Goal: Transaction & Acquisition: Book appointment/travel/reservation

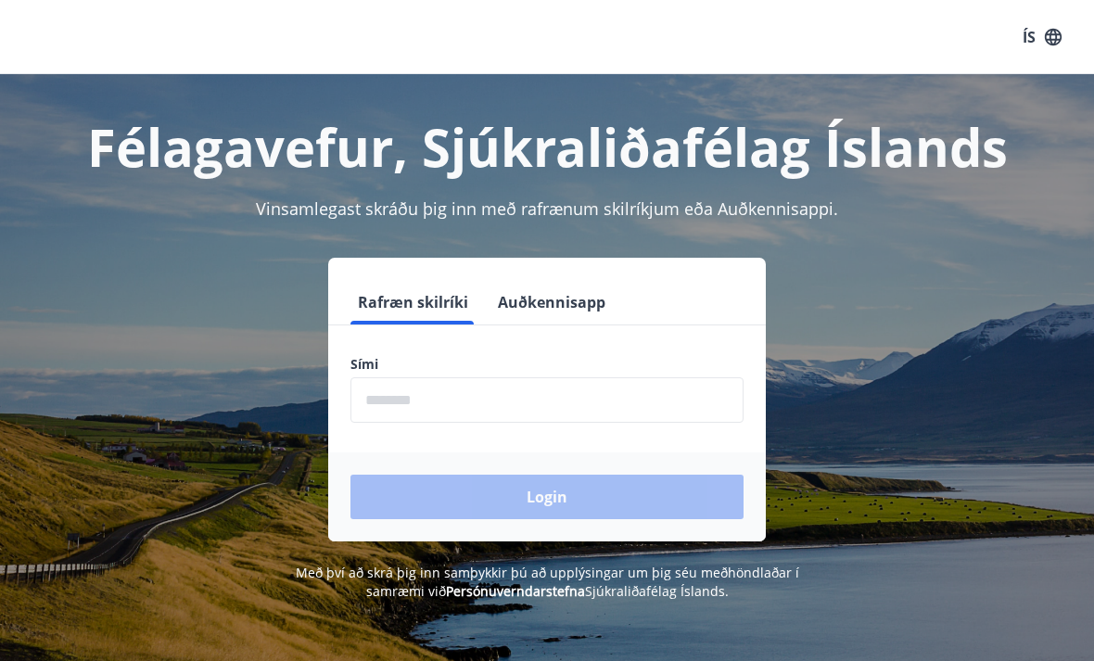
click at [502, 394] on input "phone" at bounding box center [546, 399] width 393 height 45
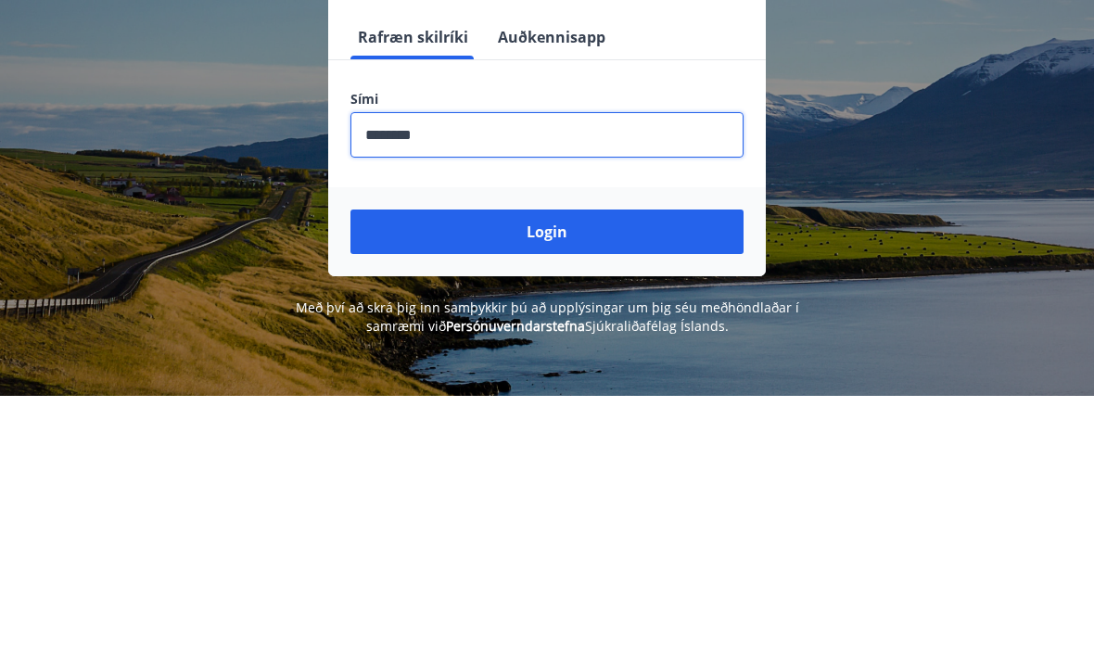
type input "********"
click at [605, 475] on button "Login" at bounding box center [546, 497] width 393 height 44
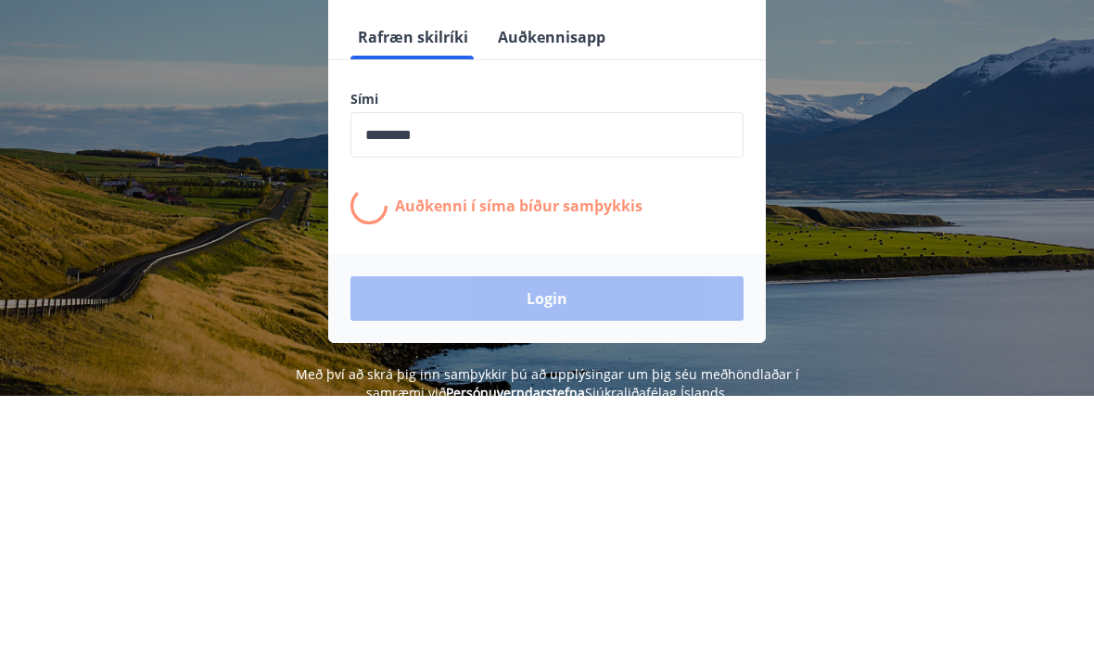
scroll to position [265, 0]
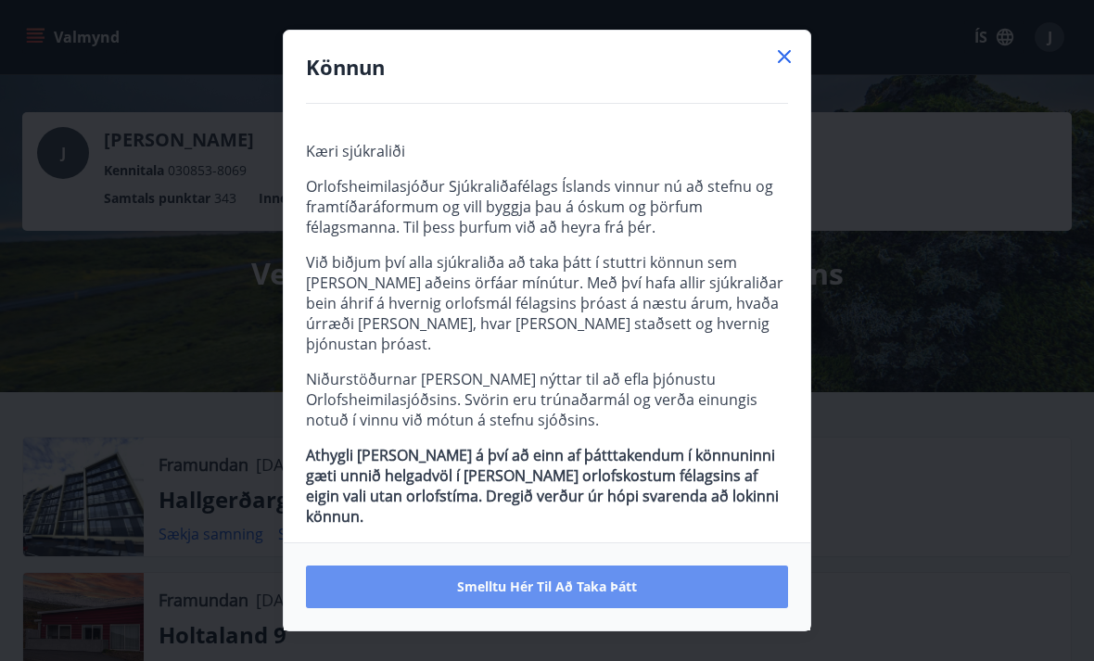
click at [695, 579] on button "Smelltu hér til að taka þátt" at bounding box center [547, 586] width 482 height 43
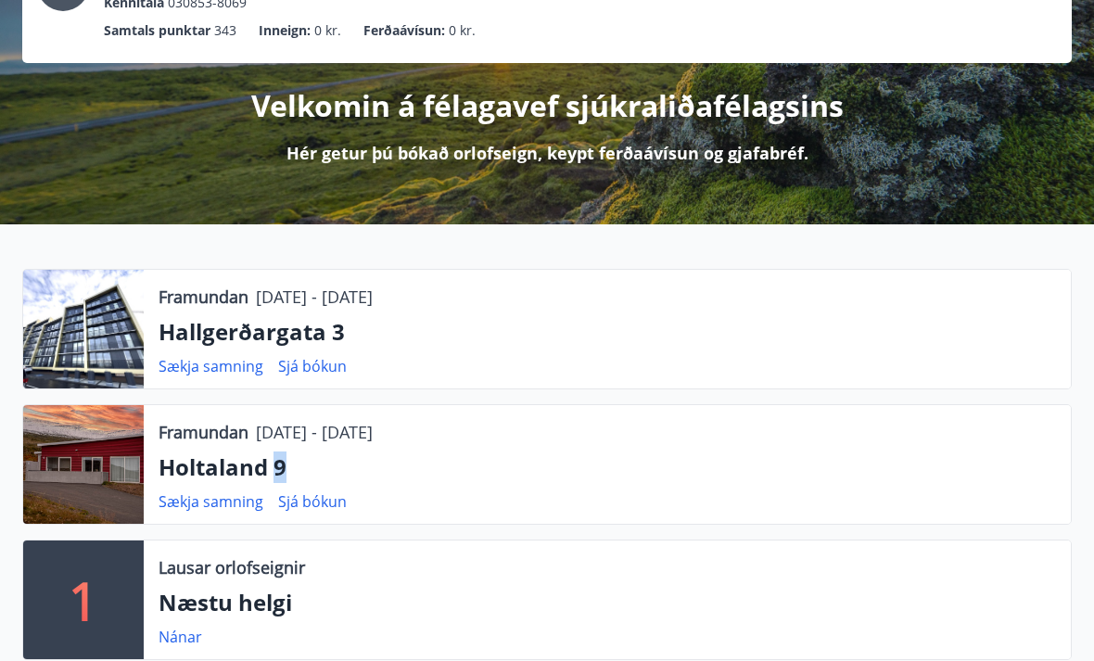
scroll to position [170, 0]
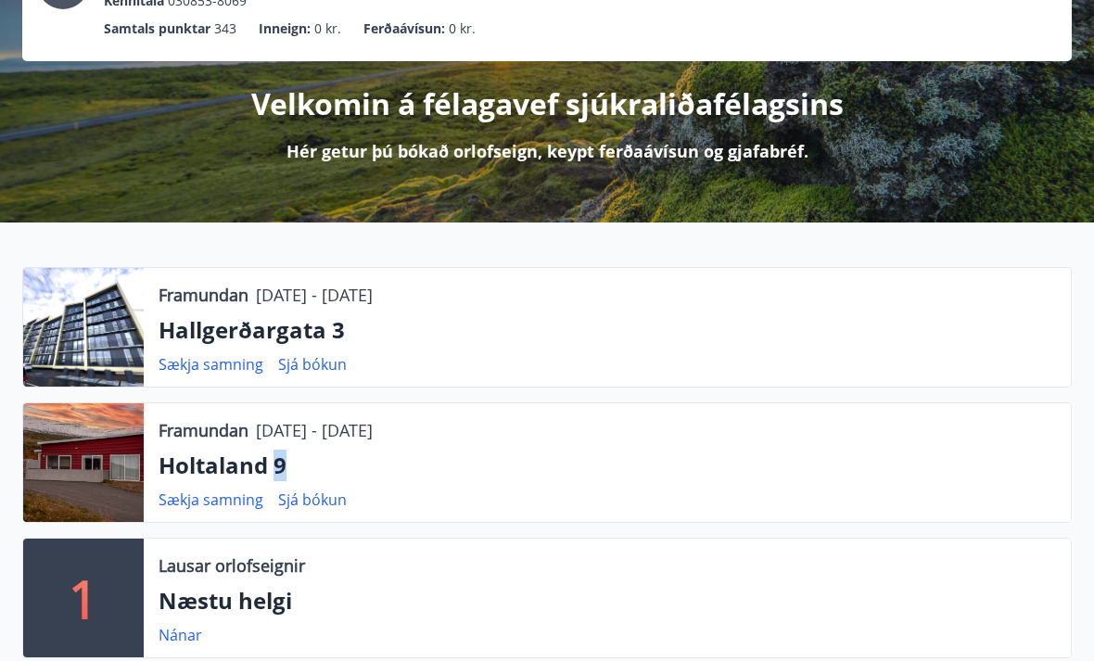
click at [301, 331] on p "Hallgerðargata 3" at bounding box center [607, 330] width 897 height 32
click at [218, 300] on p "Framundan" at bounding box center [204, 295] width 90 height 24
click at [86, 328] on div at bounding box center [83, 327] width 121 height 119
click at [93, 323] on div at bounding box center [83, 327] width 121 height 119
click at [283, 326] on p "Hallgerðargata 3" at bounding box center [607, 330] width 897 height 32
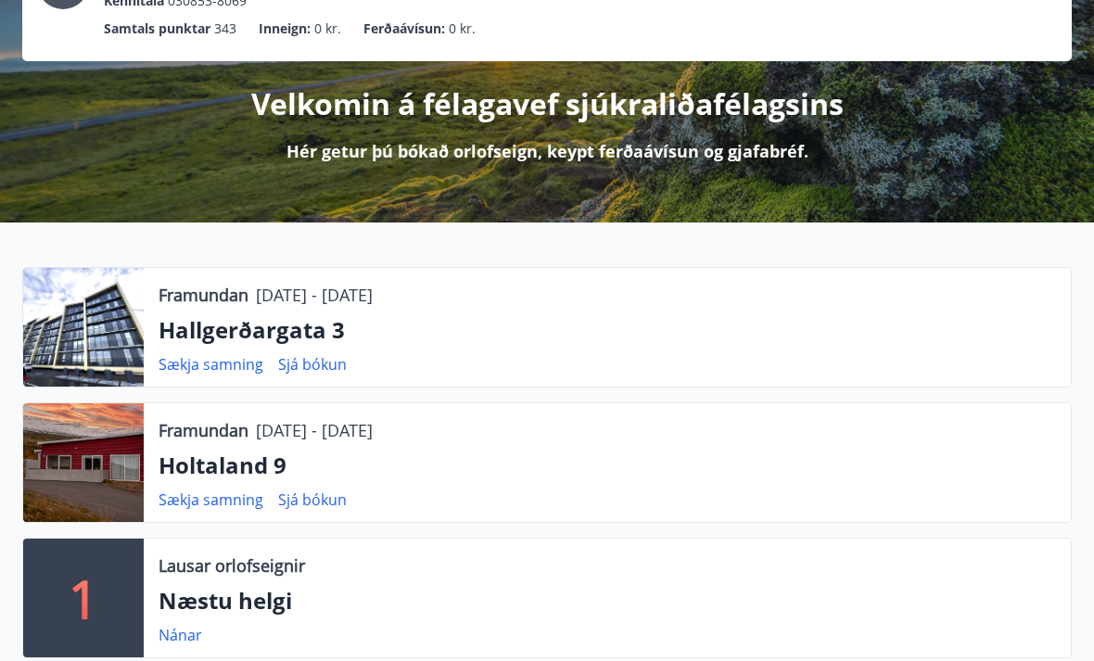
click at [326, 360] on link "Sjá bókun" at bounding box center [312, 364] width 69 height 20
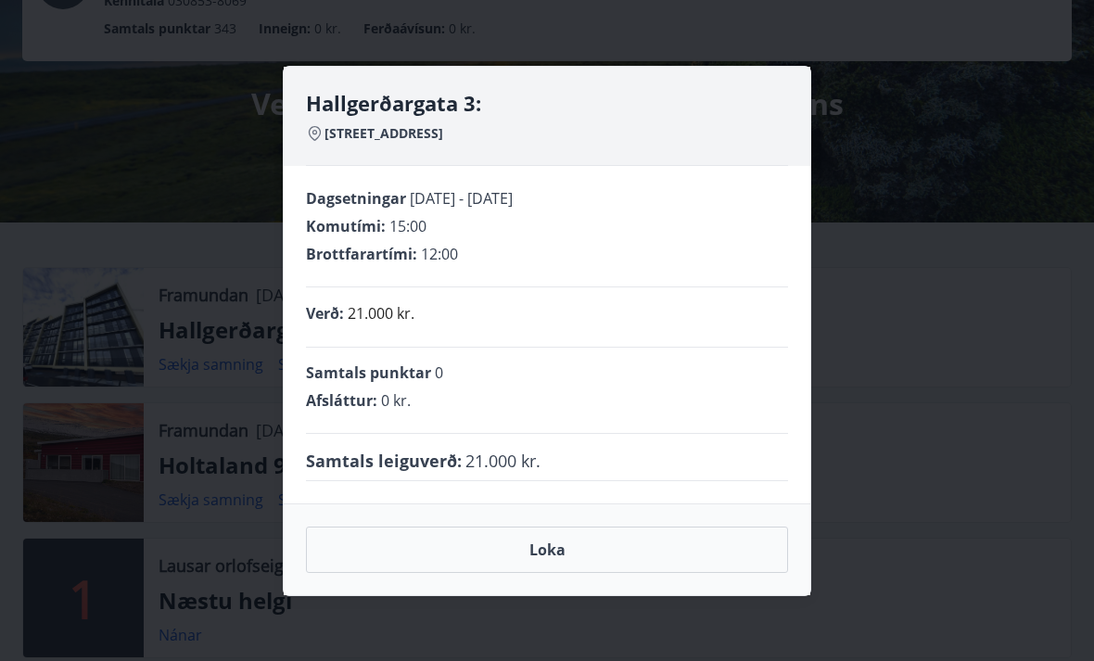
click at [629, 573] on button "Loka" at bounding box center [547, 550] width 482 height 46
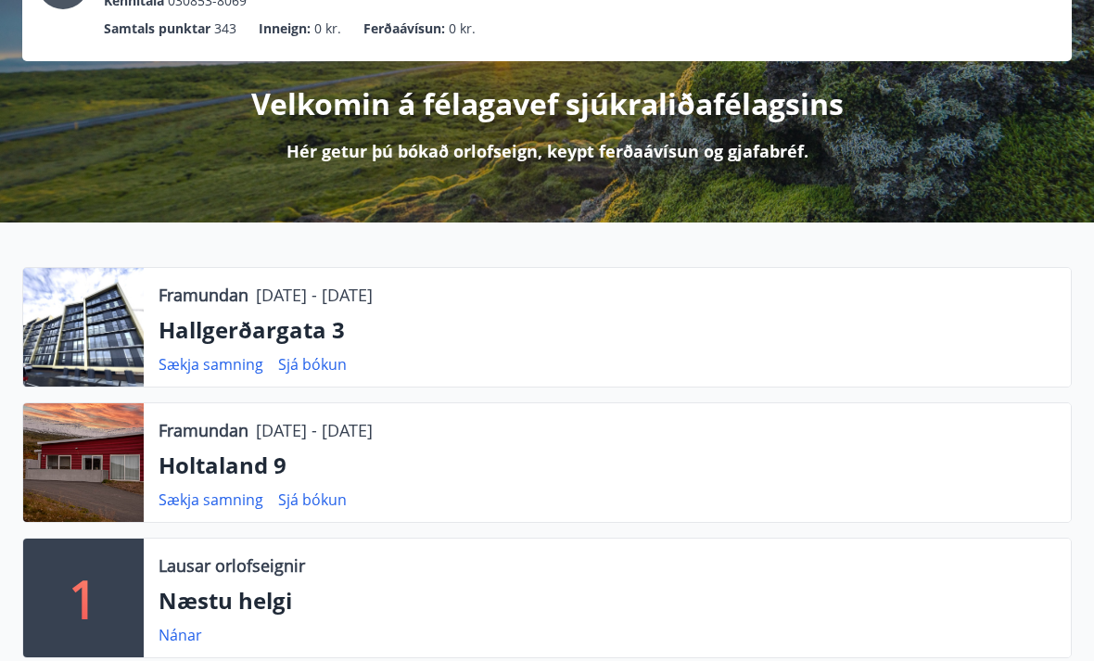
click at [315, 498] on link "Sjá bókun" at bounding box center [312, 499] width 69 height 20
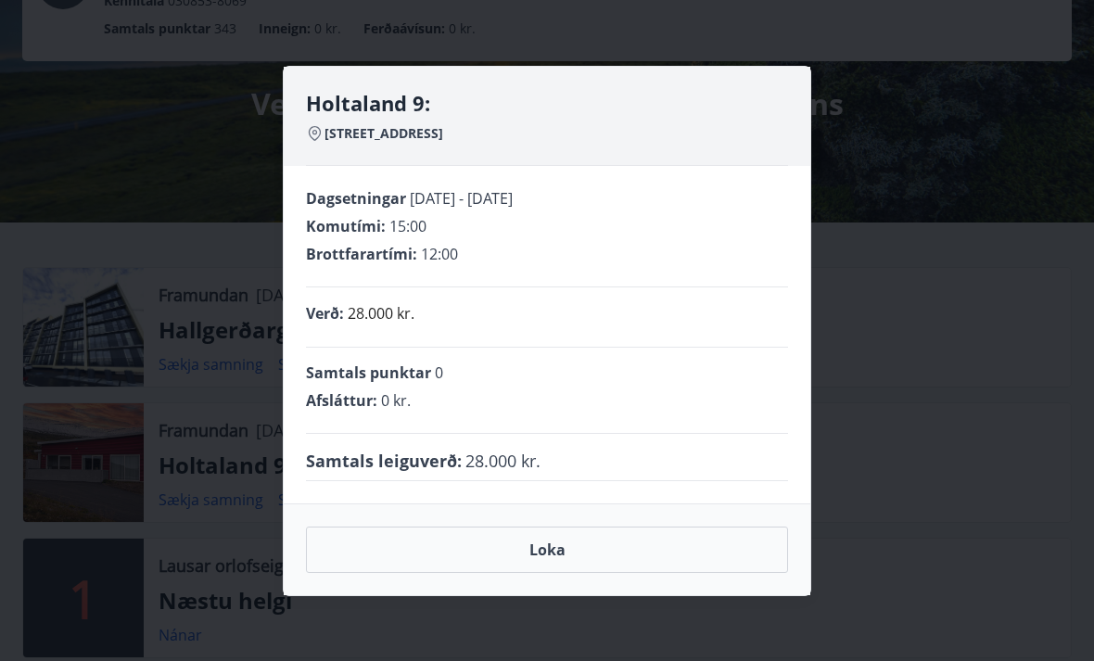
click at [667, 571] on button "Loka" at bounding box center [547, 550] width 482 height 46
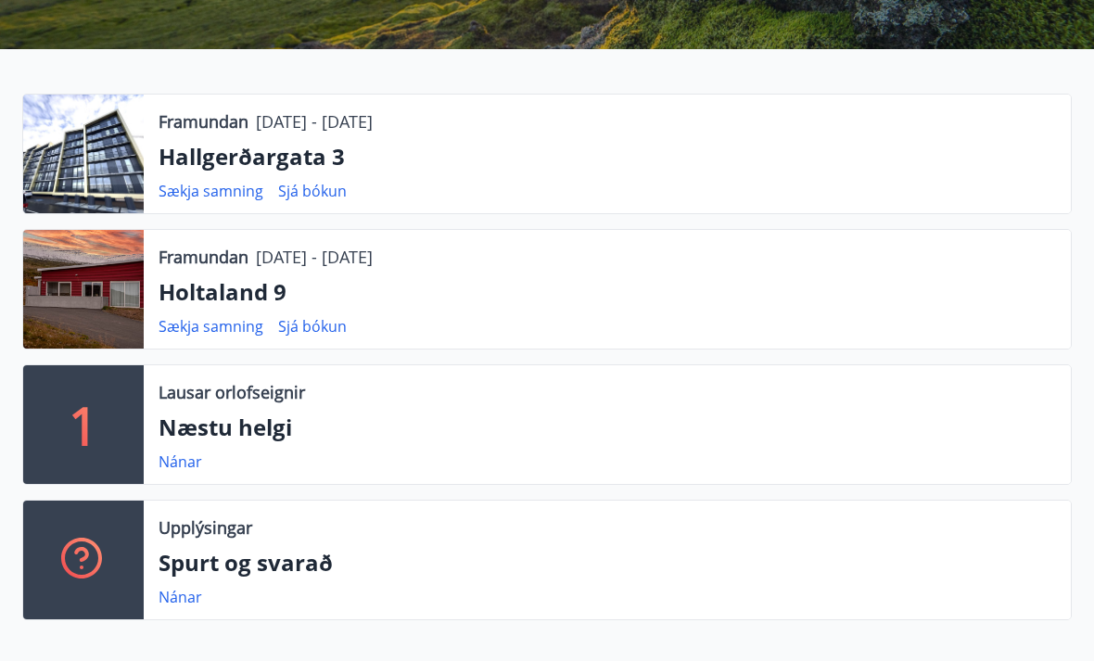
scroll to position [343, 0]
click at [186, 454] on link "Nánar" at bounding box center [181, 461] width 44 height 20
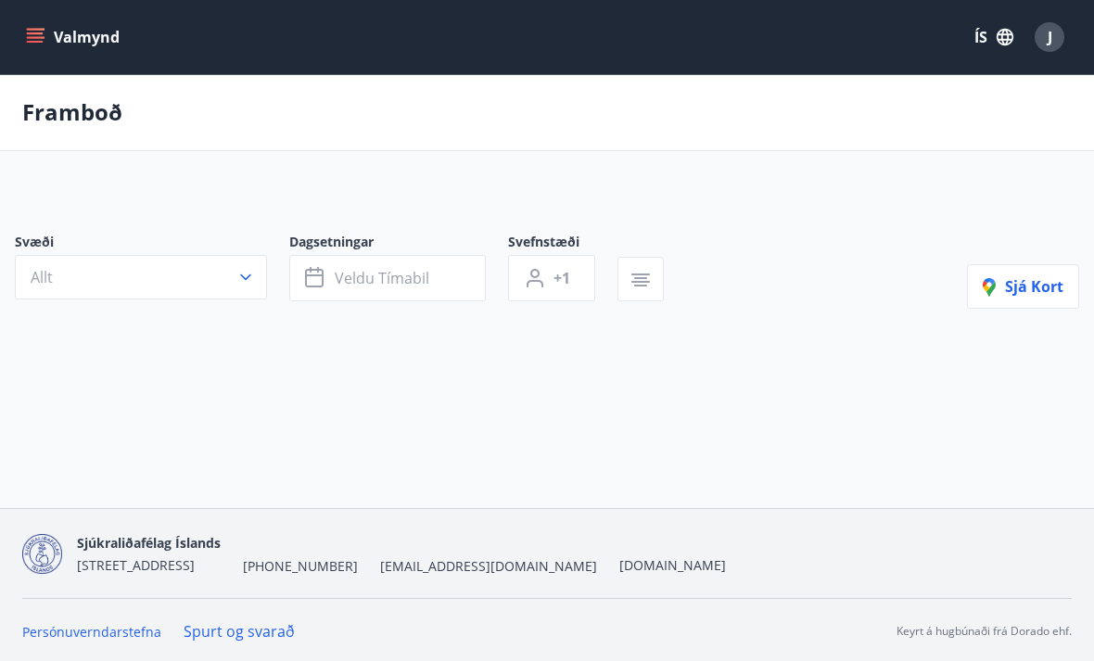
type input "*"
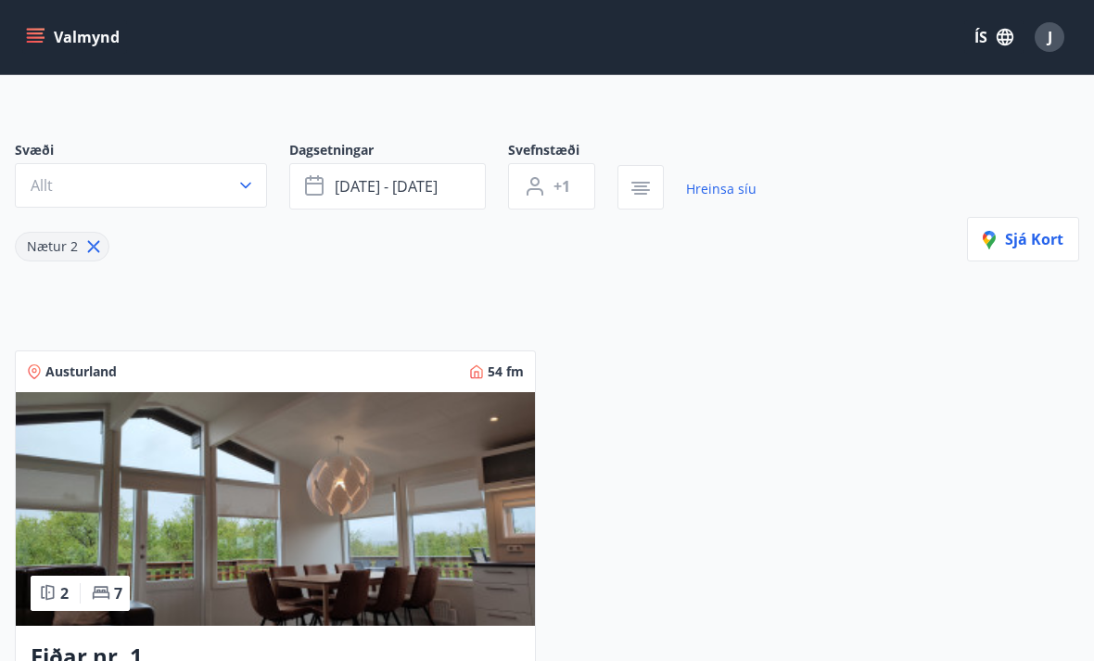
scroll to position [104, 0]
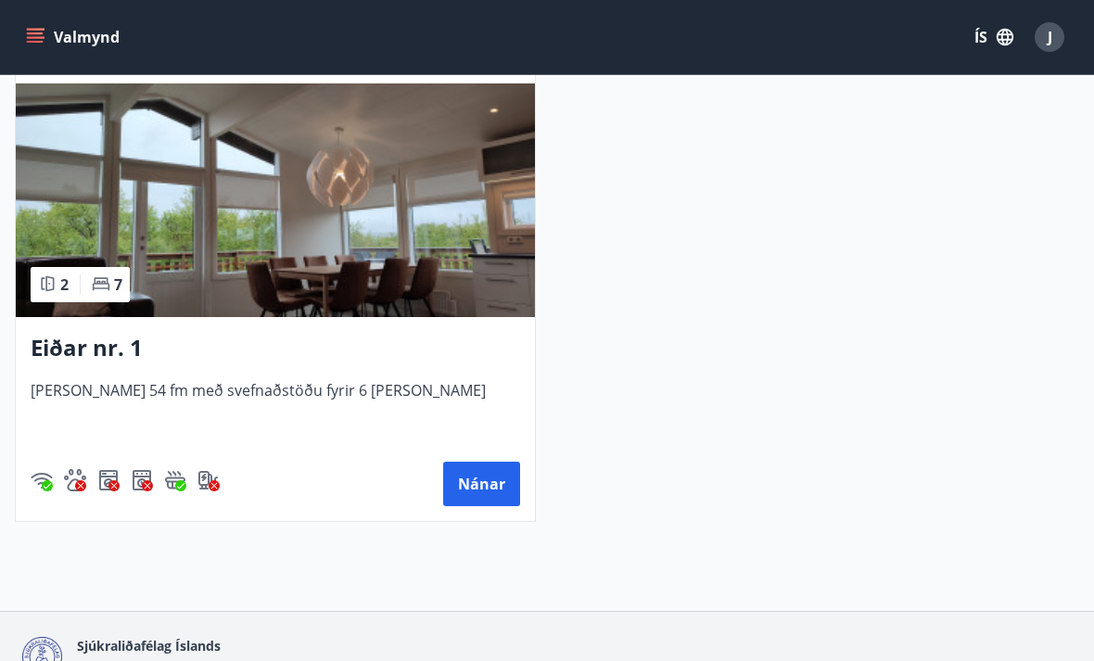
click at [494, 491] on button "Nánar" at bounding box center [481, 484] width 77 height 44
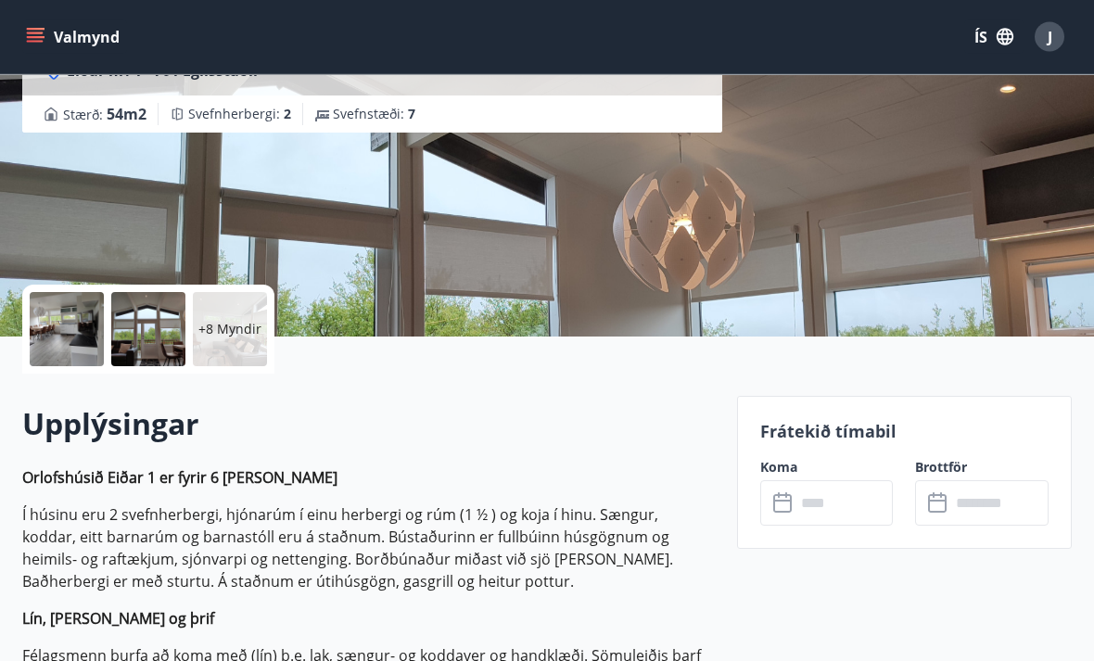
scroll to position [221, 0]
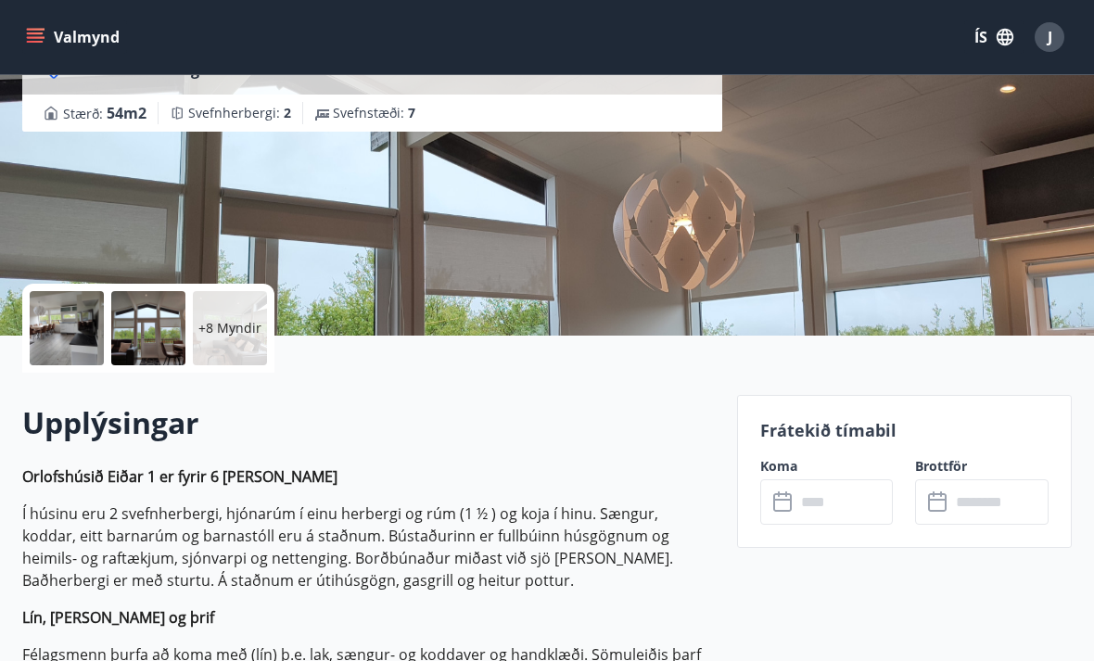
click at [826, 499] on input "text" at bounding box center [844, 501] width 98 height 45
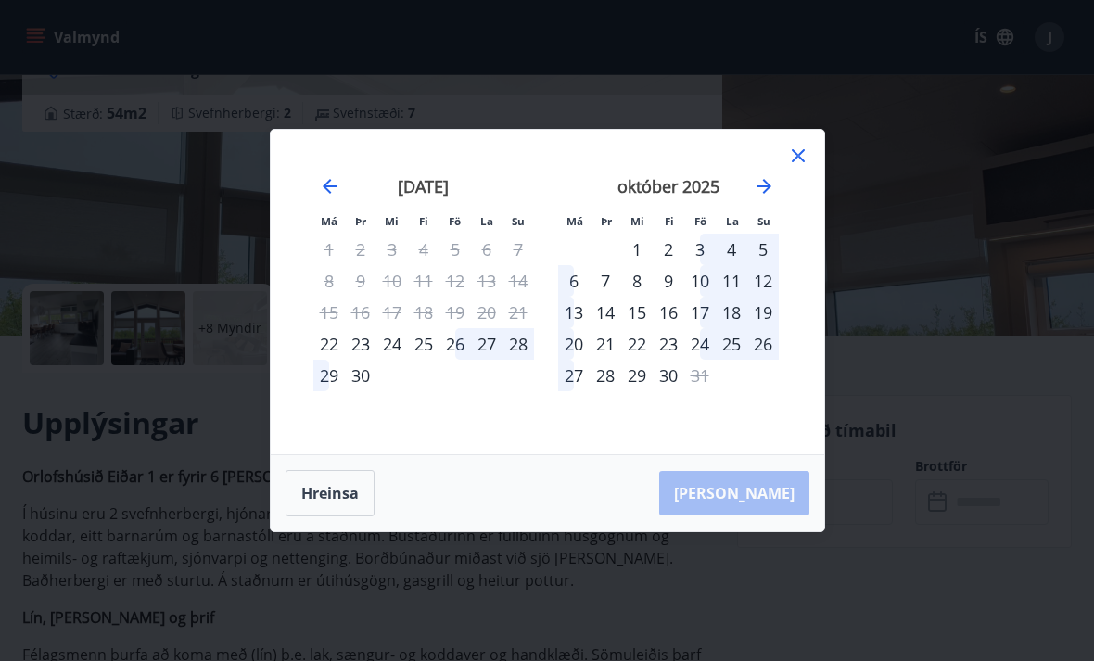
click at [460, 360] on div "26" at bounding box center [455, 344] width 32 height 32
click at [324, 391] on div "29" at bounding box center [329, 376] width 32 height 32
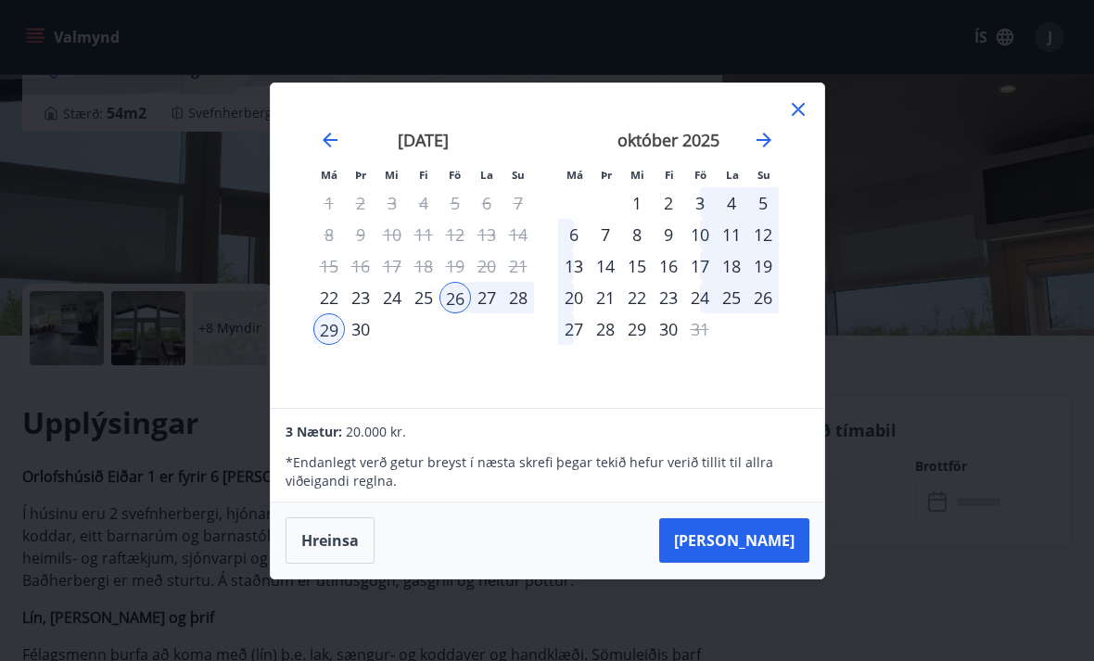
click at [763, 563] on button "Taka Frá" at bounding box center [734, 540] width 150 height 44
click at [791, 121] on icon at bounding box center [798, 109] width 22 height 22
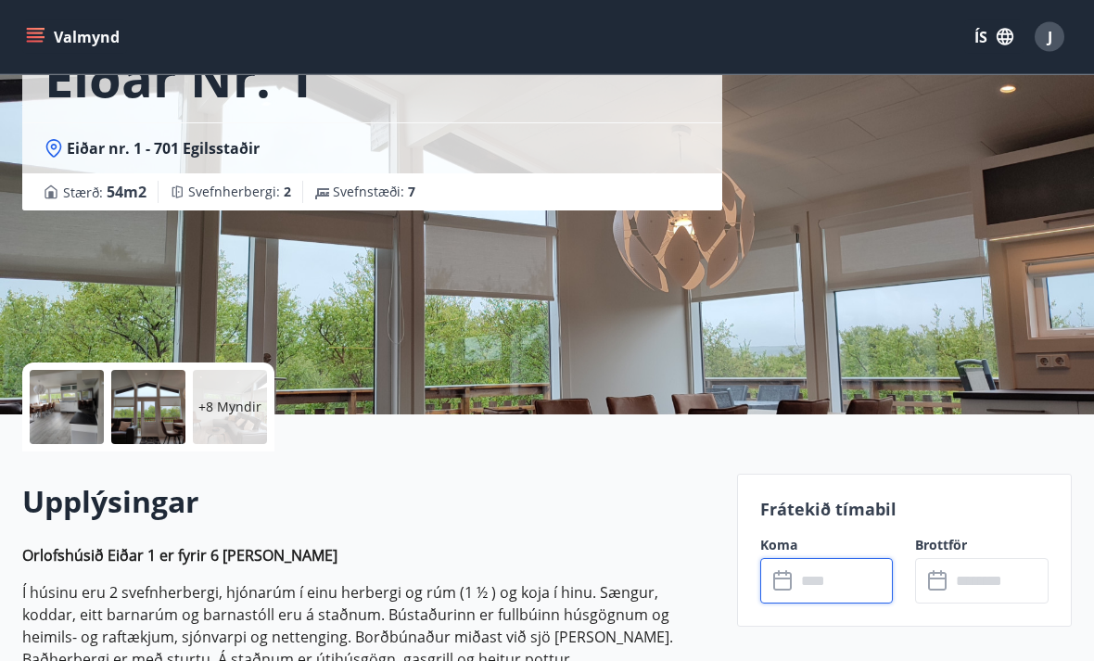
scroll to position [0, 0]
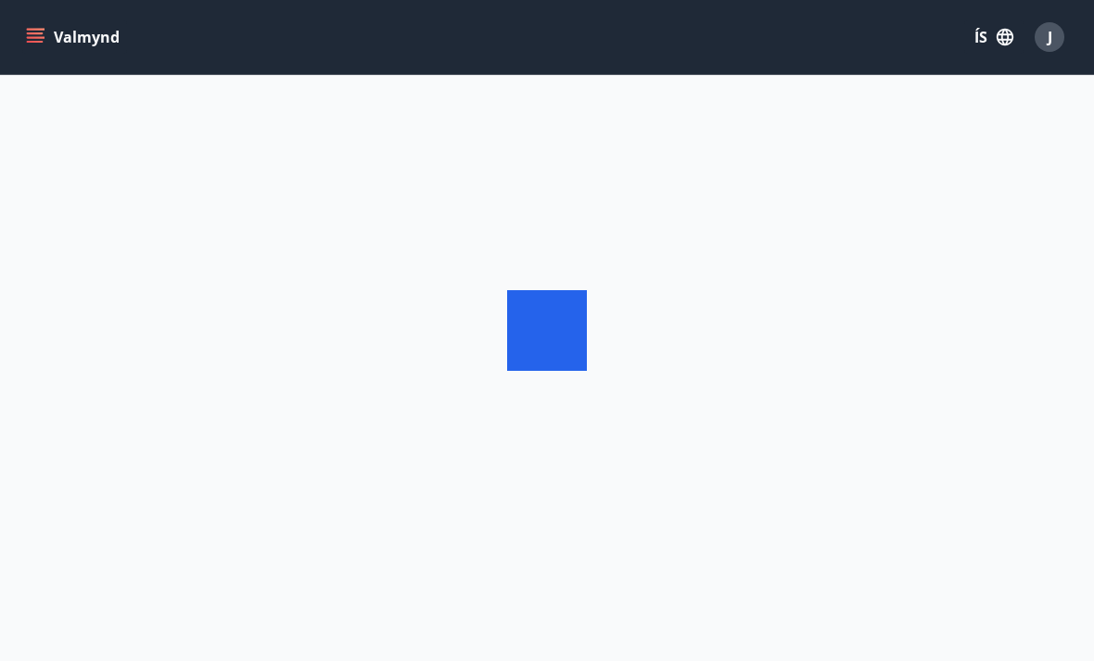
scroll to position [59, 0]
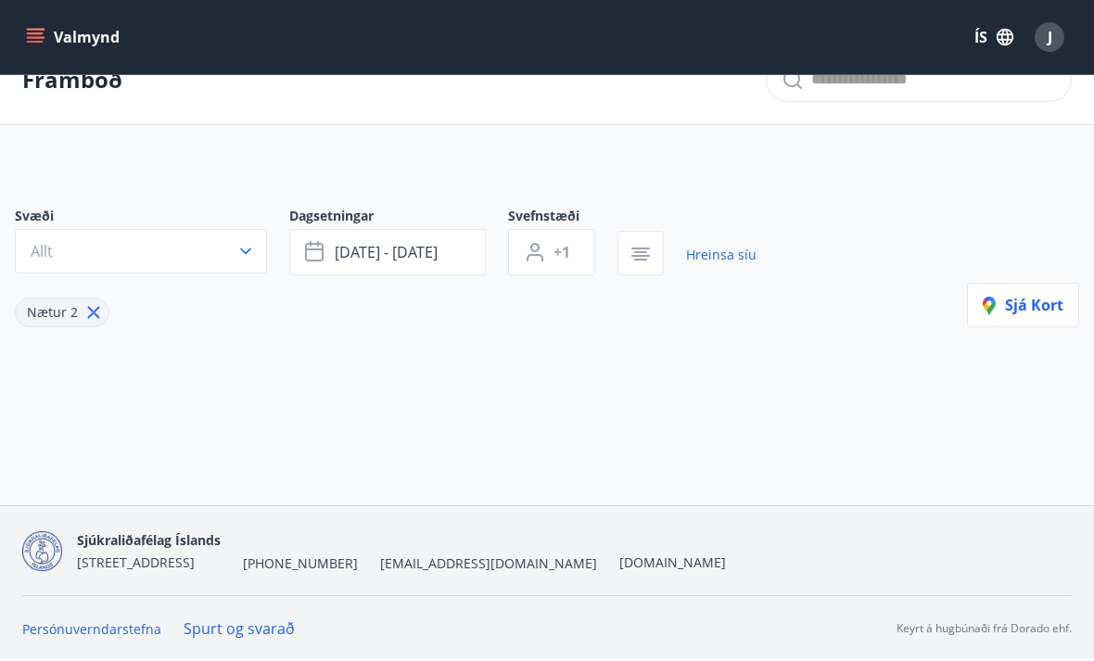
type input "*"
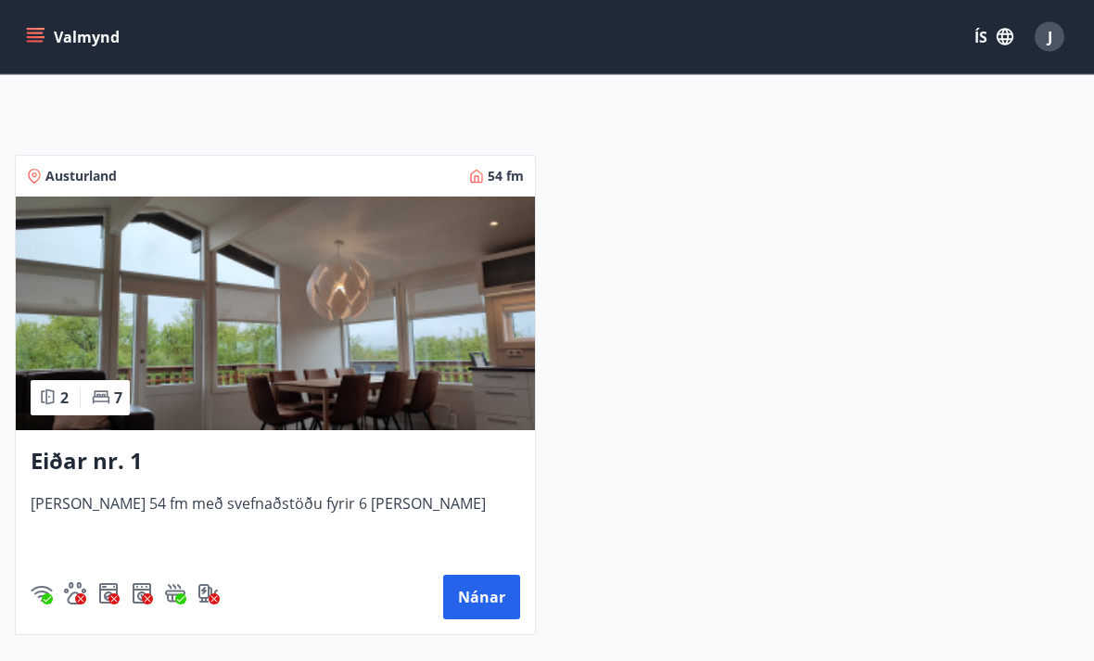
scroll to position [301, 0]
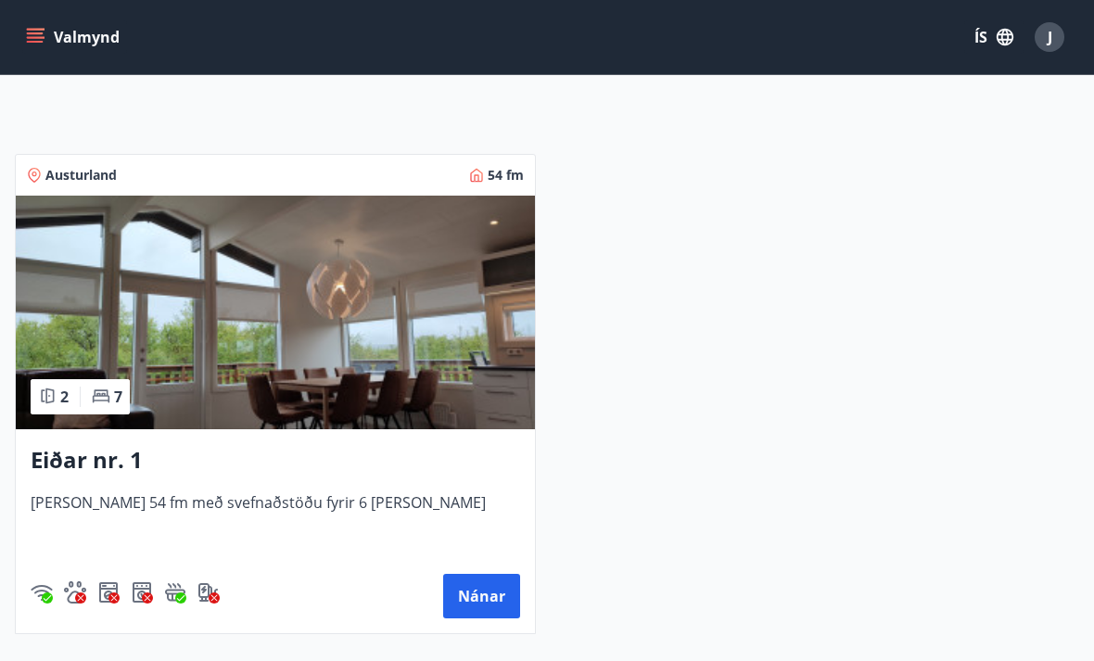
click at [472, 376] on img at bounding box center [275, 313] width 519 height 234
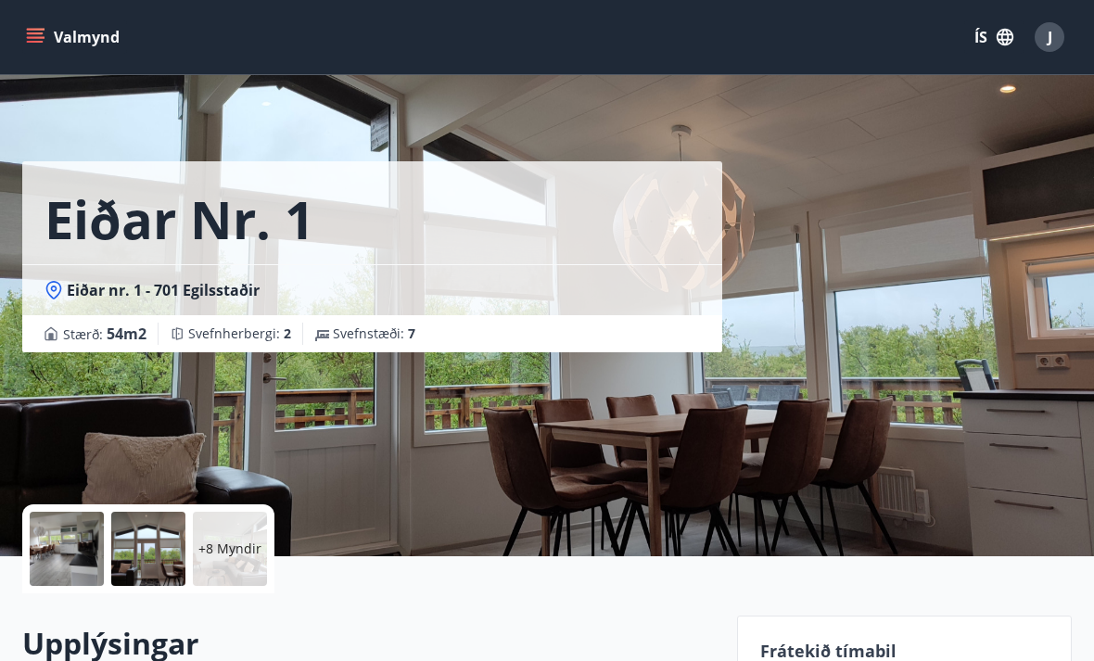
click at [821, 412] on div "Eiðar nr. 1 Eiðar nr. 1 - 701 Egilsstaðir Stærð : 54 m2 Svefnherbergi : 2 Svefn…" at bounding box center [546, 278] width 1049 height 556
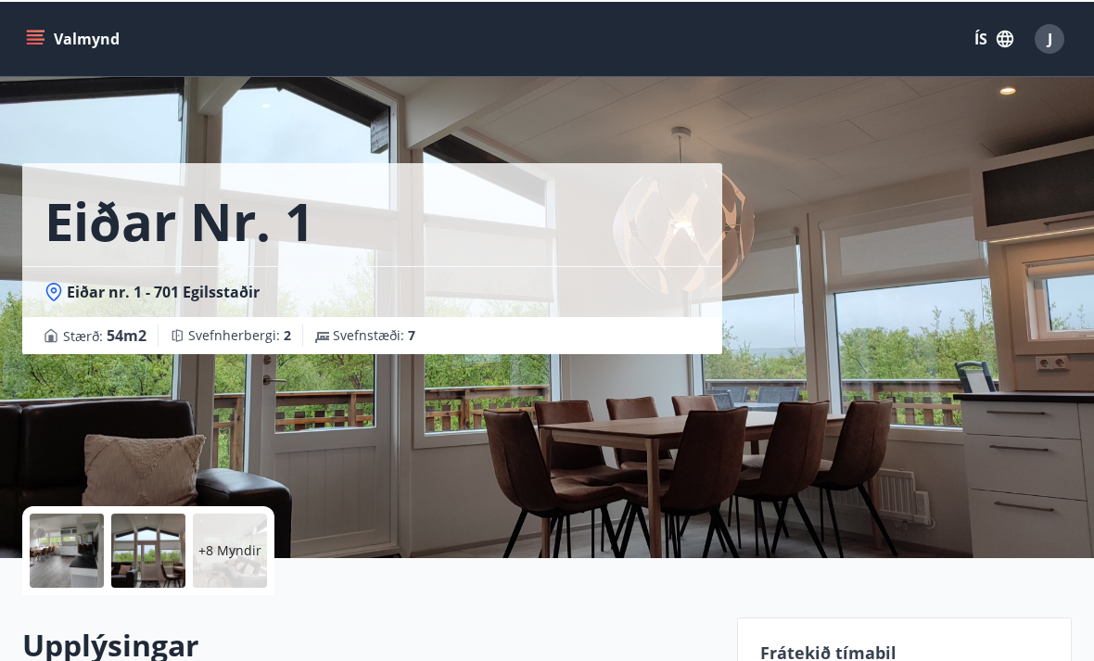
scroll to position [59, 0]
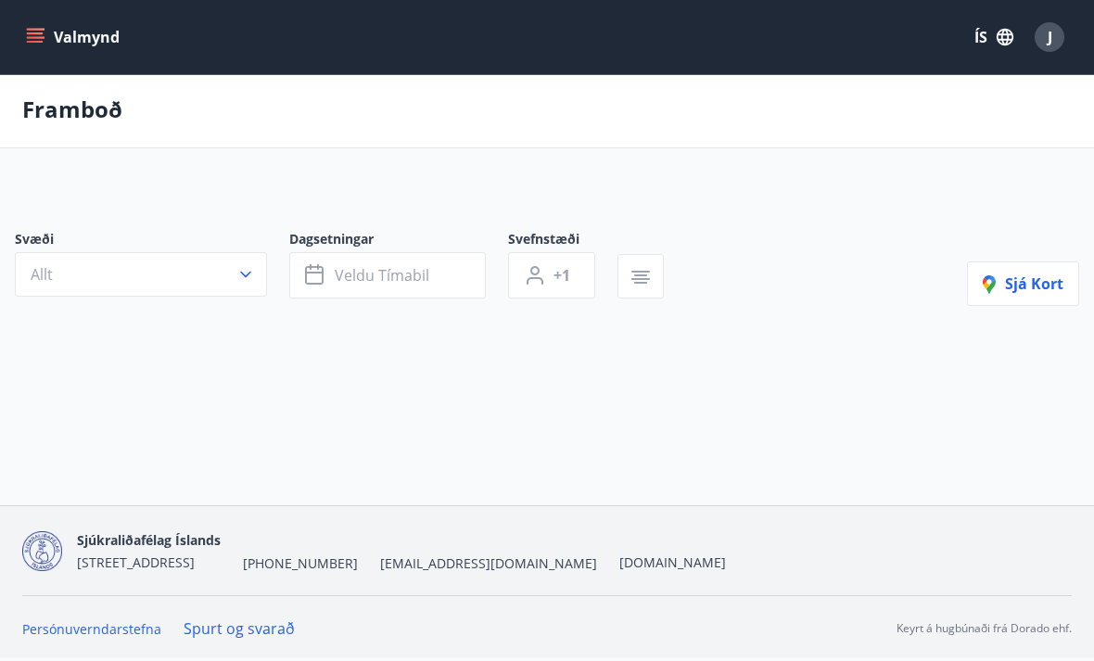
type input "*"
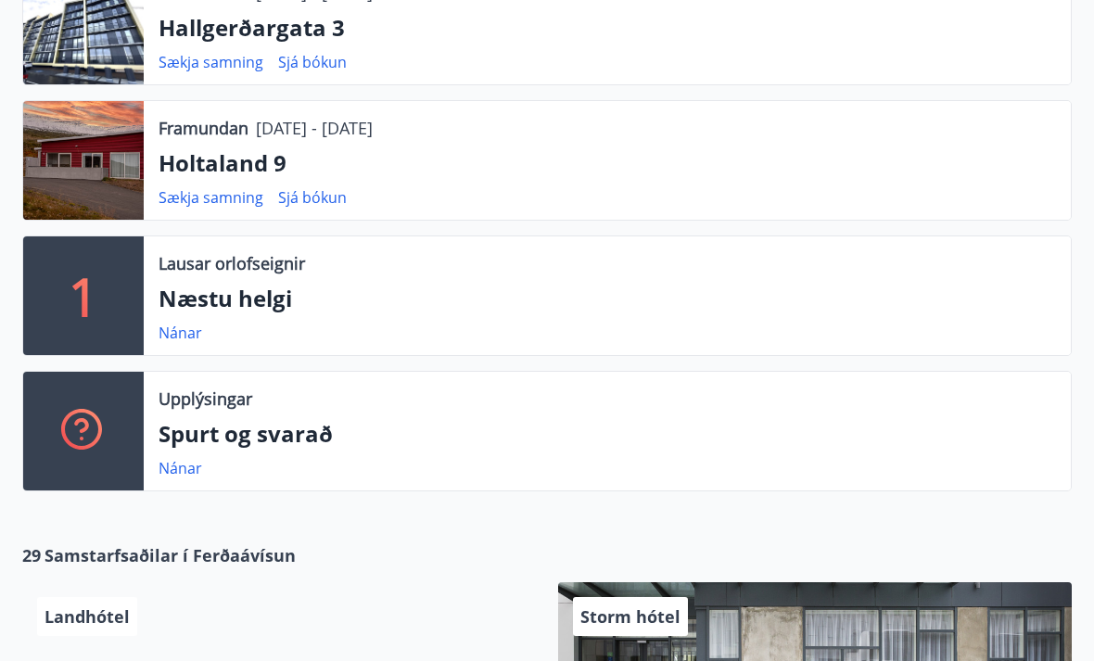
scroll to position [468, 0]
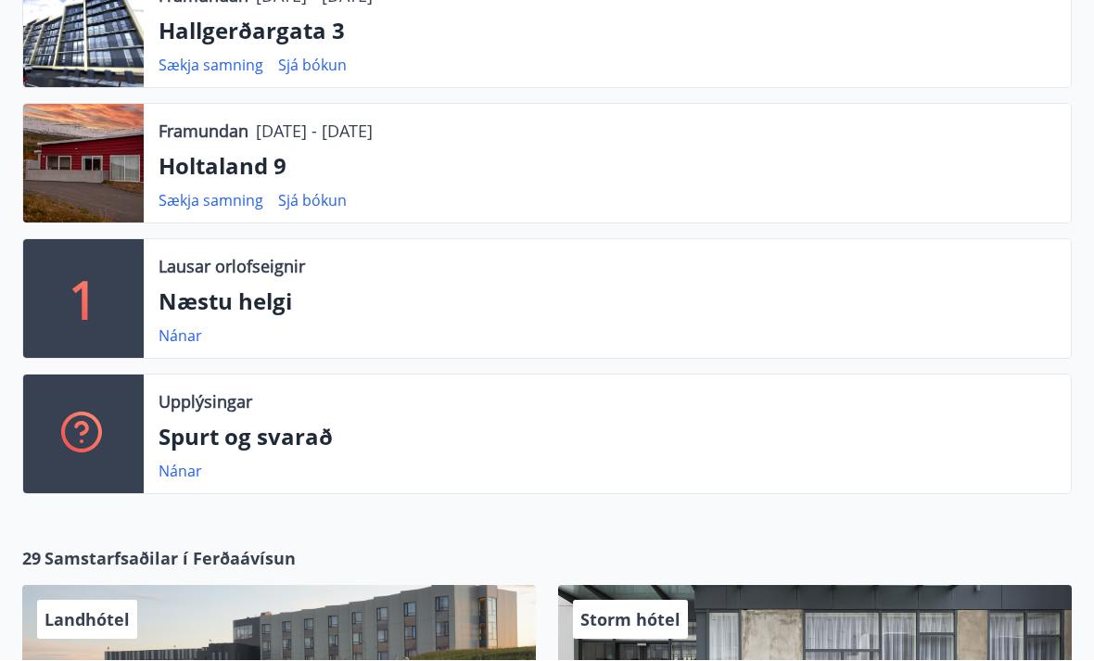
click at [87, 302] on p "1" at bounding box center [84, 299] width 30 height 70
click at [222, 309] on p "Næstu helgi" at bounding box center [607, 302] width 897 height 32
click at [174, 344] on link "Nánar" at bounding box center [181, 335] width 44 height 20
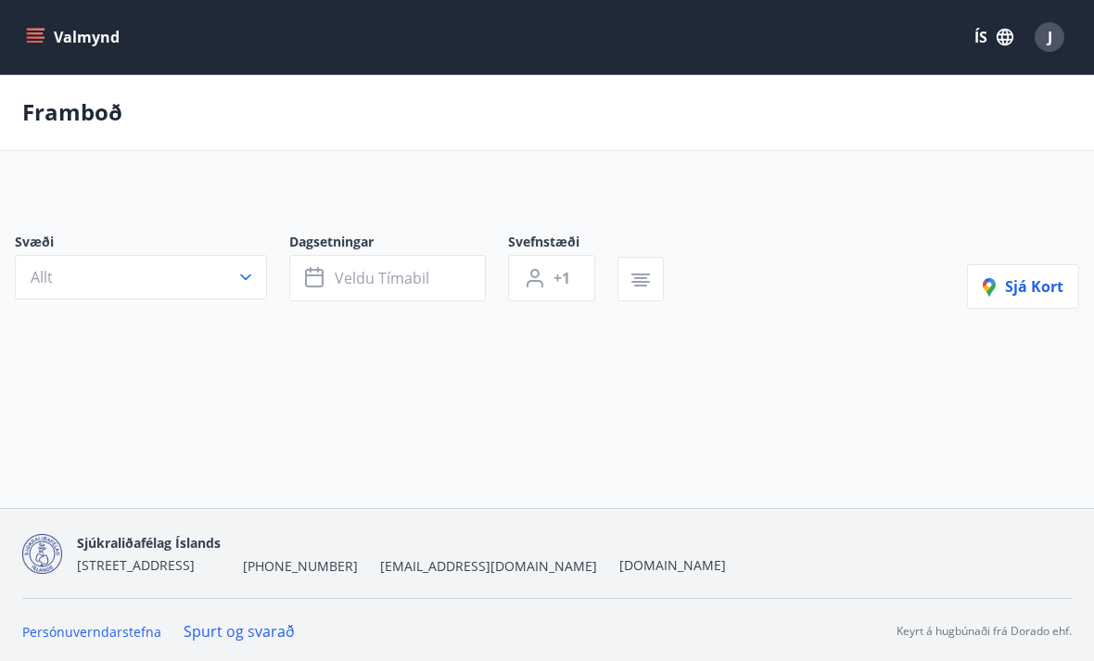
type input "*"
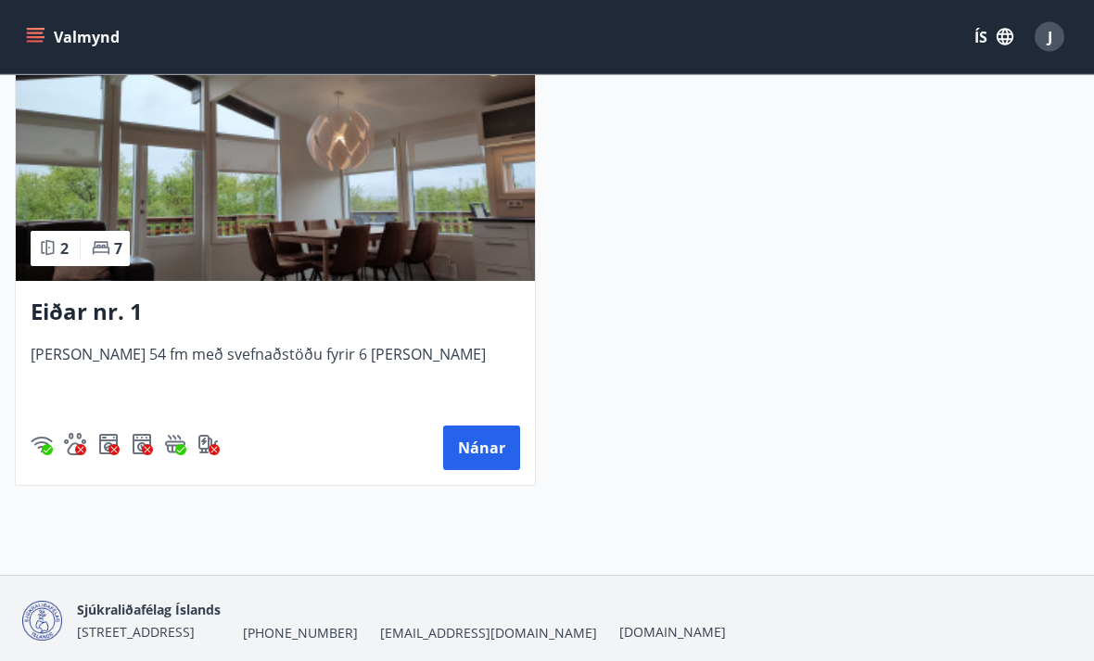
click at [504, 452] on button "Nánar" at bounding box center [481, 448] width 77 height 44
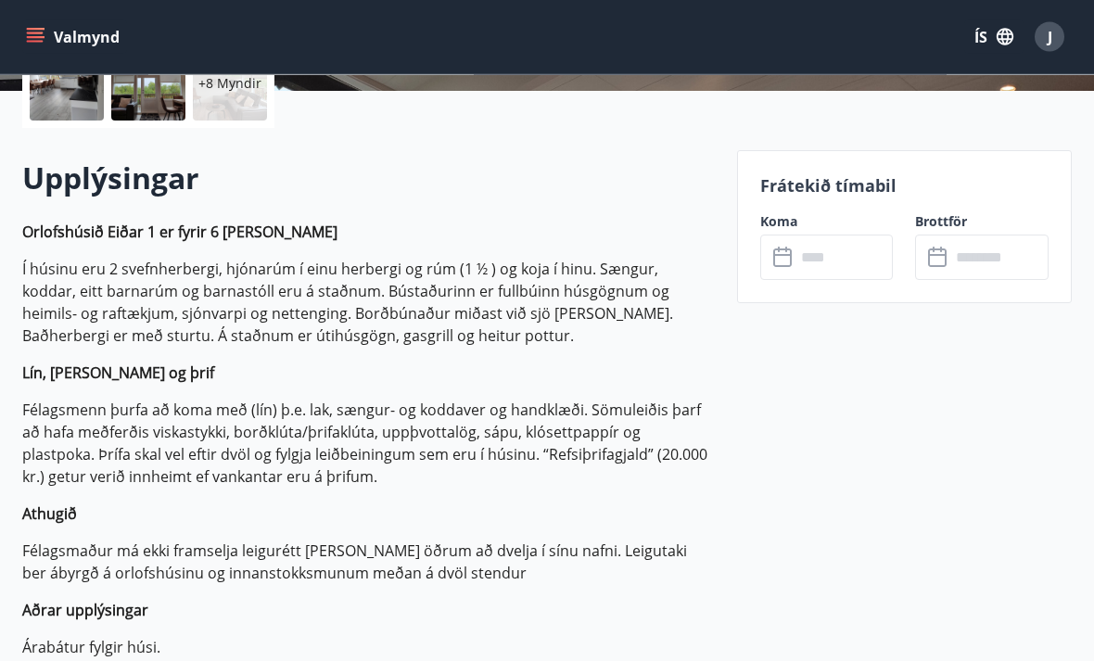
scroll to position [465, 0]
click at [779, 269] on div "​ ​" at bounding box center [826, 257] width 133 height 45
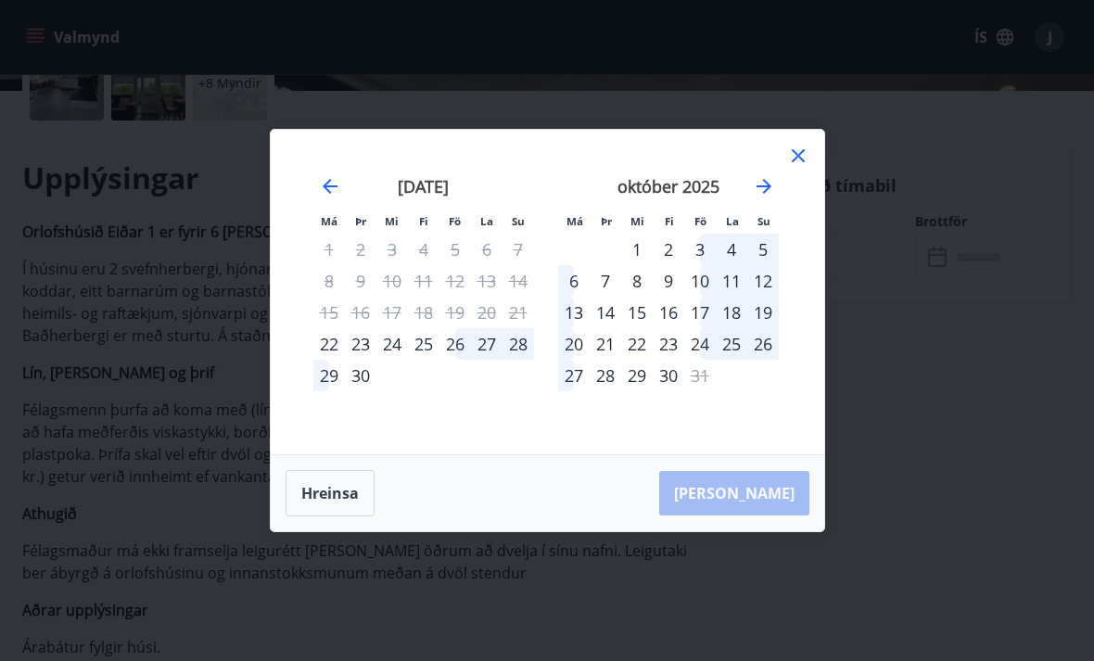
click at [524, 360] on div "28" at bounding box center [518, 344] width 32 height 32
click at [528, 360] on div "28" at bounding box center [518, 344] width 32 height 32
click at [358, 391] on div "30" at bounding box center [361, 376] width 32 height 32
click at [462, 360] on div "26" at bounding box center [455, 344] width 32 height 32
click at [490, 360] on div "27" at bounding box center [487, 344] width 32 height 32
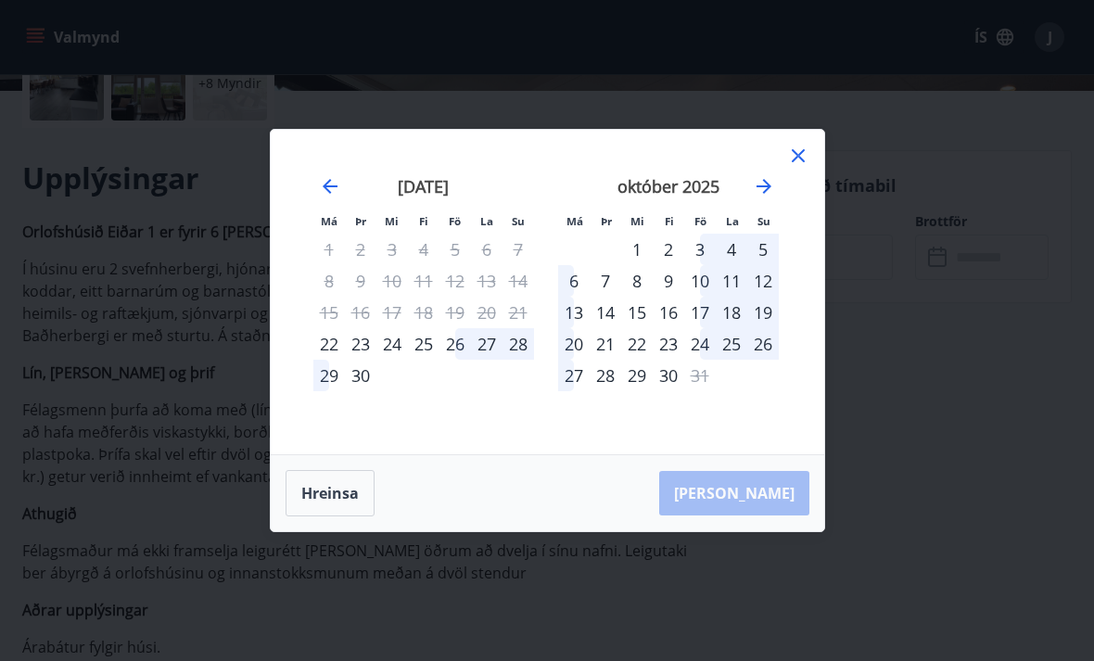
click at [528, 360] on div "28" at bounding box center [518, 344] width 32 height 32
click at [320, 391] on div "29" at bounding box center [329, 376] width 32 height 32
click at [401, 660] on div "Má Þr Mi Fi Fö La Su Má Þr Mi Fi Fö La Su ágúst 2025 1 2 3 4 5 6 7 8 9 10 11 12…" at bounding box center [547, 330] width 1094 height 661
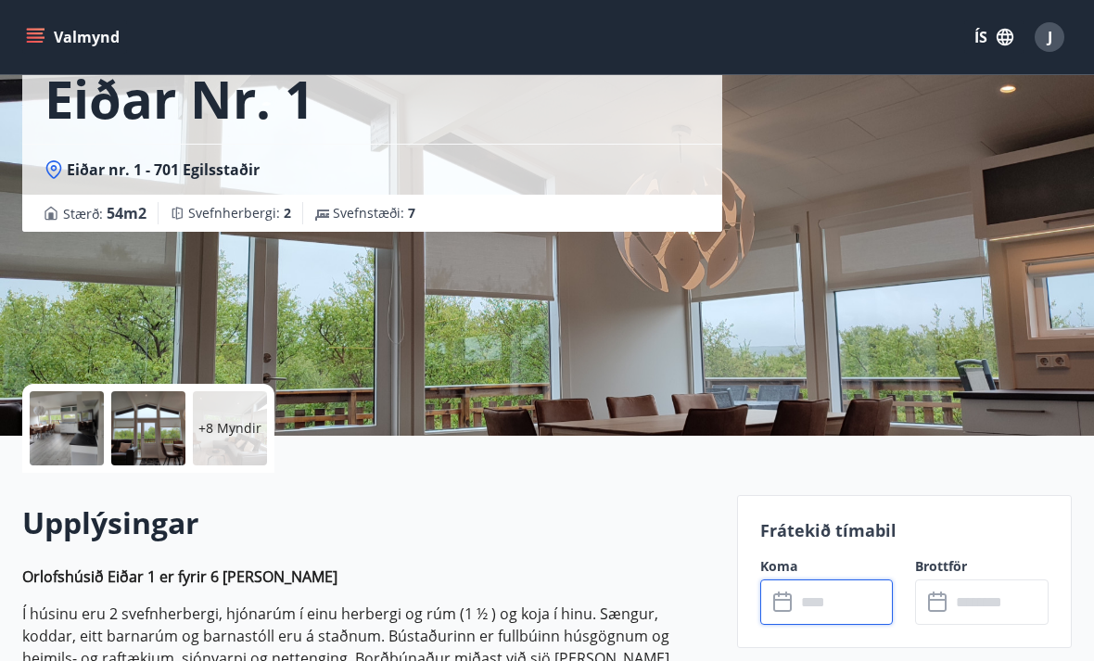
scroll to position [120, 0]
click at [244, 423] on p "+8 Myndir" at bounding box center [229, 429] width 63 height 19
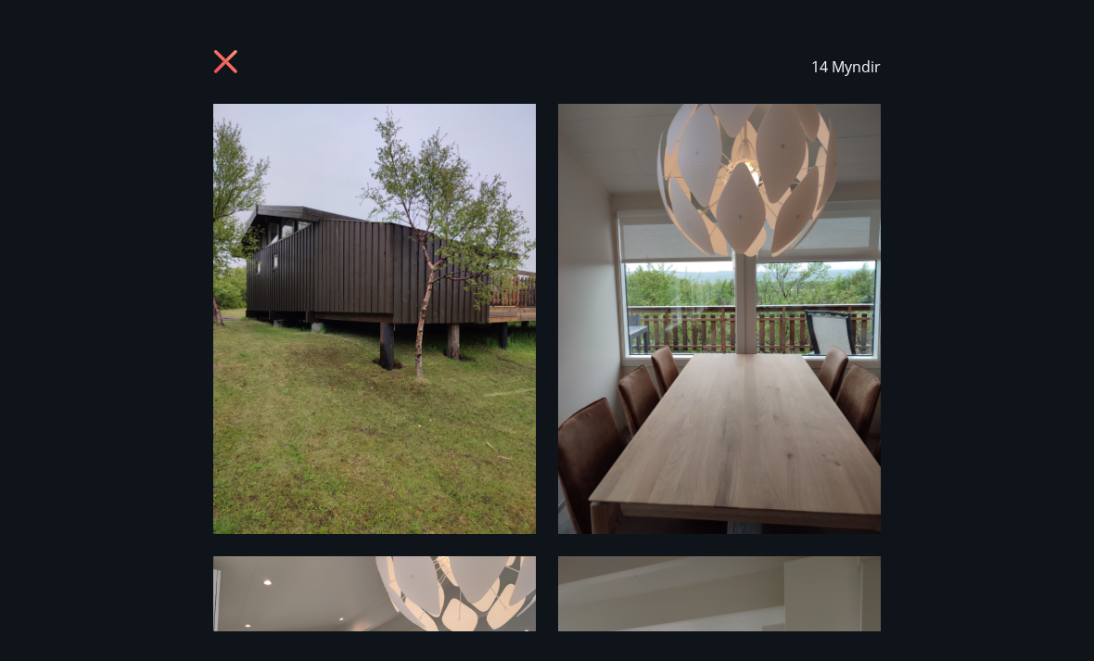
scroll to position [0, 0]
click at [226, 50] on icon at bounding box center [228, 64] width 30 height 30
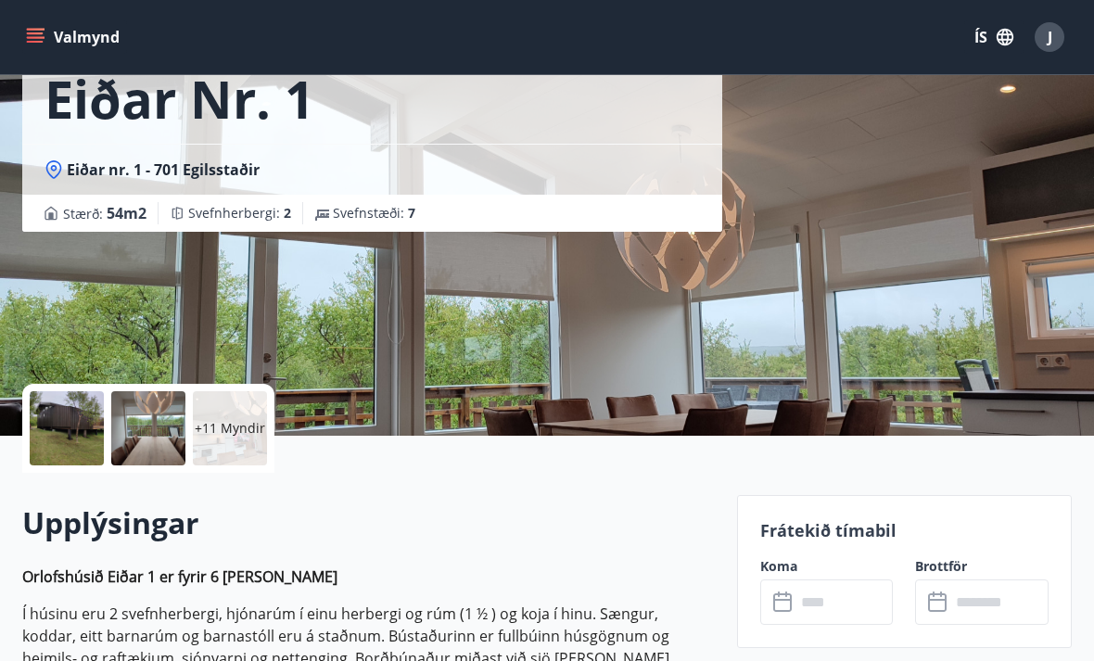
click at [788, 597] on icon at bounding box center [784, 602] width 22 height 22
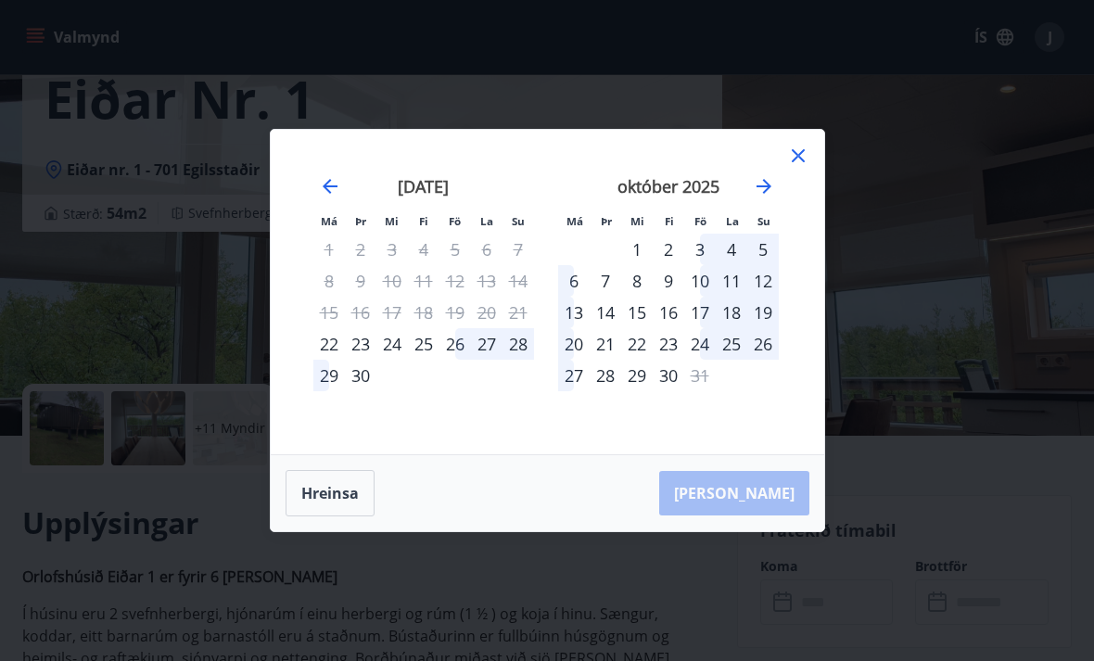
click at [456, 360] on div "26" at bounding box center [455, 344] width 32 height 32
click at [489, 360] on div "27" at bounding box center [487, 344] width 32 height 32
click at [529, 360] on div "28" at bounding box center [518, 344] width 32 height 32
click at [315, 391] on div "29" at bounding box center [329, 376] width 32 height 32
click at [728, 265] on div "4" at bounding box center [732, 250] width 32 height 32
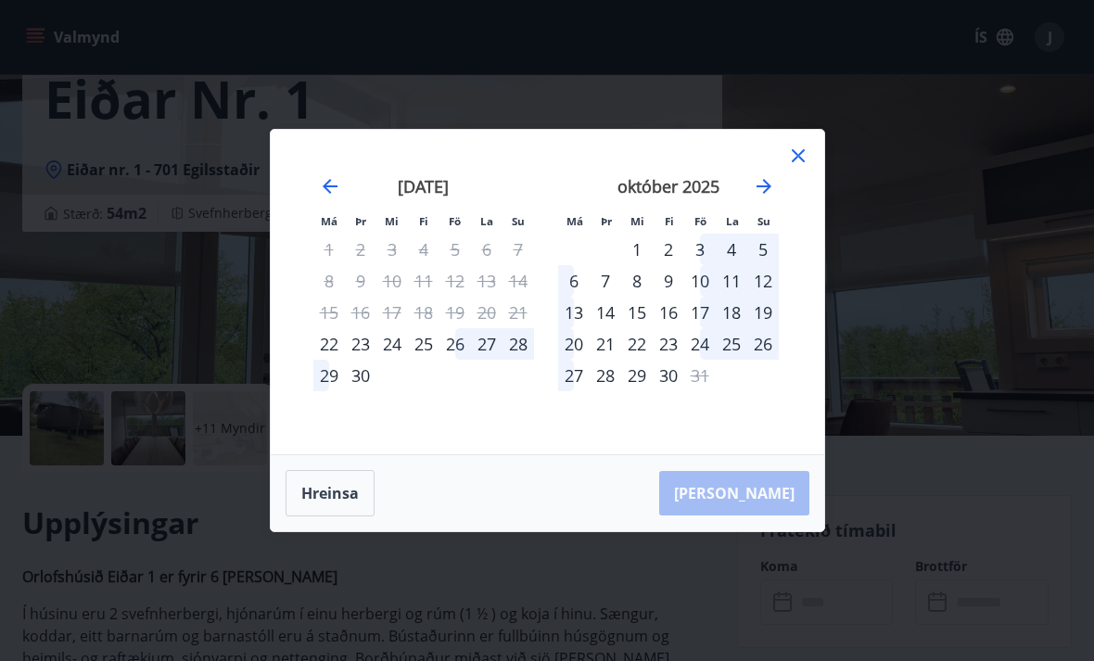
click at [706, 265] on div "3" at bounding box center [700, 250] width 32 height 32
click at [768, 265] on div "5" at bounding box center [763, 250] width 32 height 32
click at [695, 297] on div "10" at bounding box center [700, 281] width 32 height 32
click at [605, 297] on div "7" at bounding box center [606, 281] width 32 height 32
click at [644, 265] on div "1" at bounding box center [637, 250] width 32 height 32
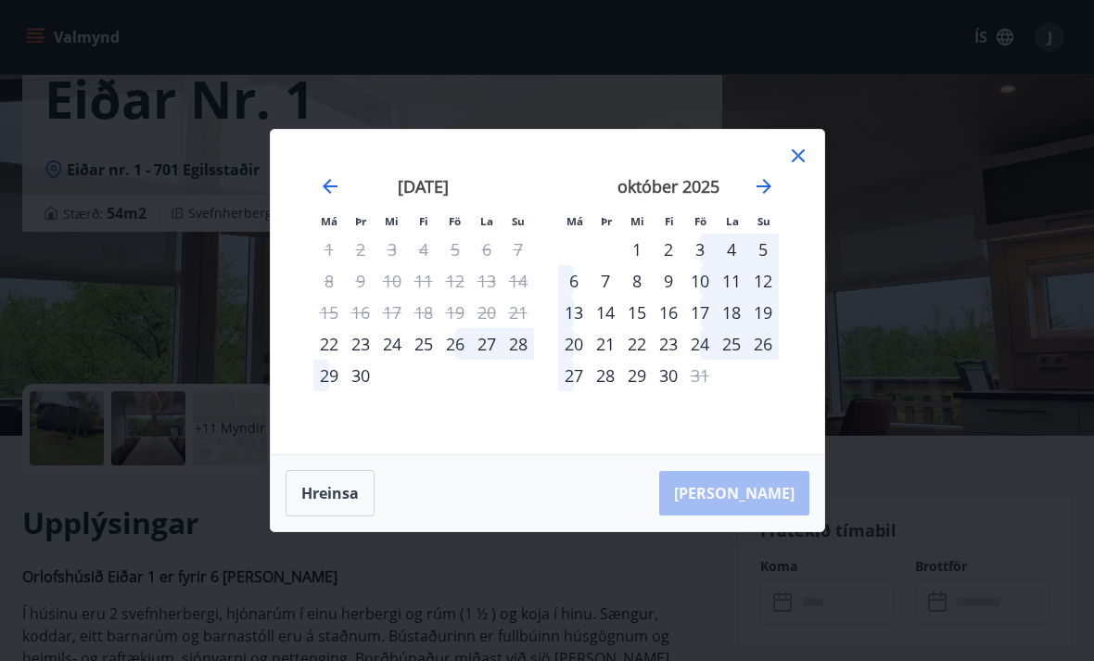
click at [664, 265] on div "2" at bounding box center [669, 250] width 32 height 32
click at [778, 524] on div "Hreinsa Taka Frá" at bounding box center [547, 493] width 553 height 76
click at [311, 516] on button "Hreinsa" at bounding box center [330, 493] width 89 height 46
click at [332, 516] on button "Hreinsa" at bounding box center [330, 493] width 89 height 46
click at [701, 265] on div "3" at bounding box center [700, 250] width 32 height 32
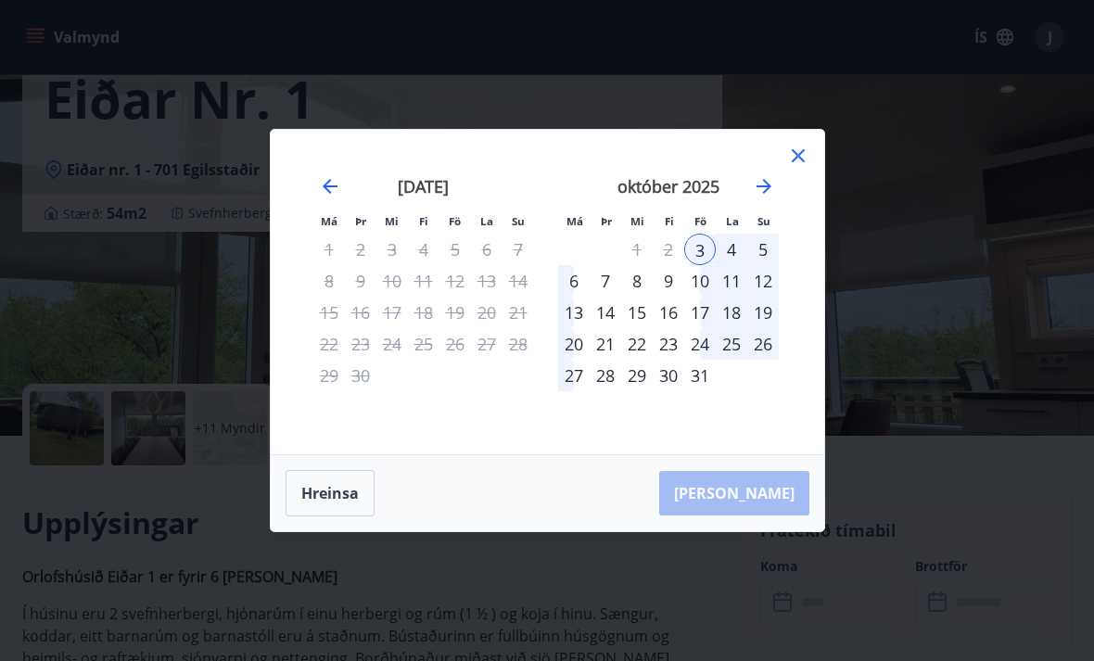
click at [579, 297] on div "6" at bounding box center [574, 281] width 32 height 32
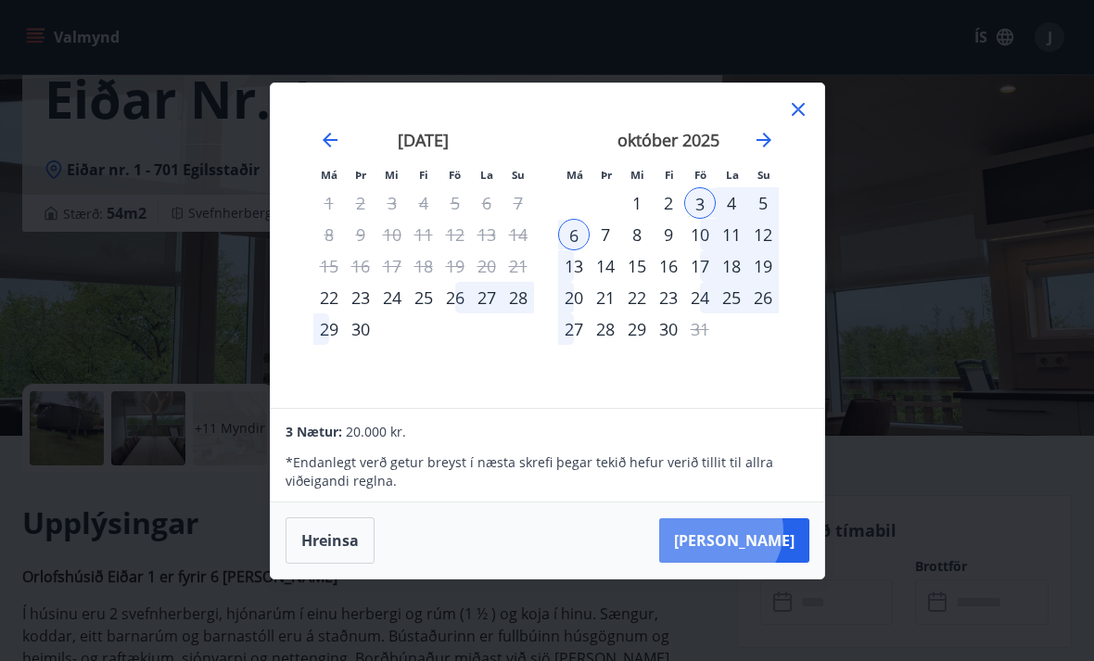
click at [775, 560] on button "Taka Frá" at bounding box center [734, 540] width 150 height 44
click at [1001, 134] on div "Má Þr Mi Fi Fö La Su Má Þr Mi Fi Fö La Su ágúst 2025 1 2 3 4 5 6 7 8 9 10 11 12…" at bounding box center [547, 330] width 1094 height 661
